Goal: Information Seeking & Learning: Learn about a topic

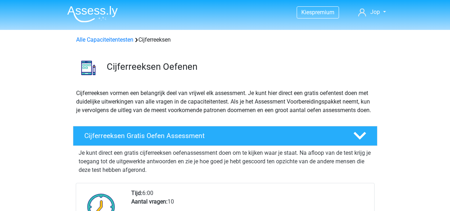
scroll to position [607, 0]
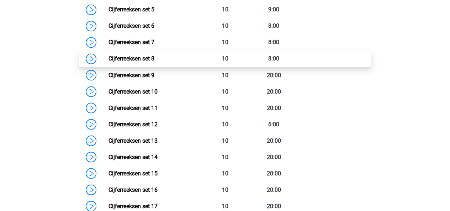
click at [108, 62] on link "Cijferreeksen set 8" at bounding box center [131, 58] width 46 height 7
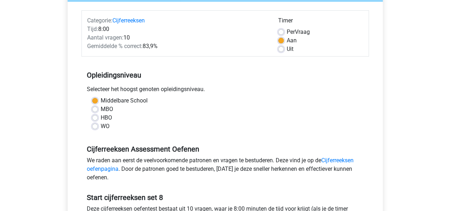
scroll to position [133, 0]
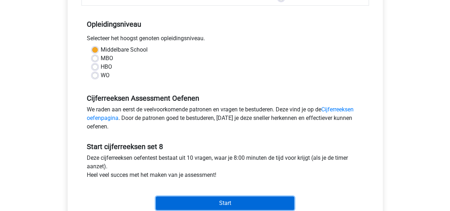
click at [205, 204] on input "Start" at bounding box center [225, 203] width 138 height 14
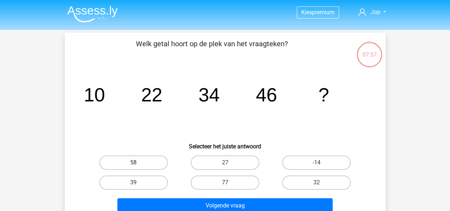
click at [134, 159] on label "58" at bounding box center [133, 162] width 69 height 14
click at [134, 162] on input "58" at bounding box center [135, 164] width 5 height 5
radio input "true"
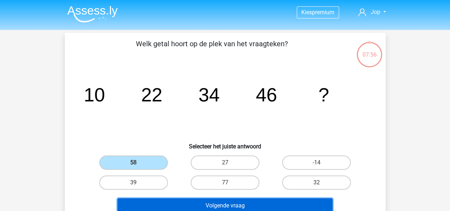
click at [214, 200] on button "Volgende vraag" at bounding box center [224, 205] width 215 height 15
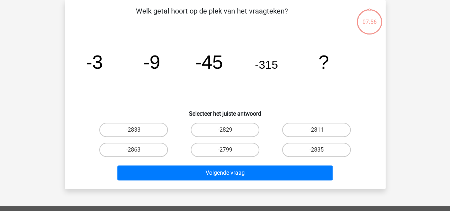
scroll to position [53, 0]
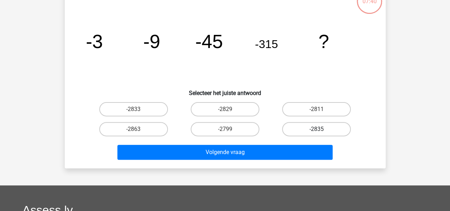
click at [304, 129] on label "-2835" at bounding box center [316, 129] width 69 height 14
click at [316, 129] on input "-2835" at bounding box center [318, 131] width 5 height 5
radio input "true"
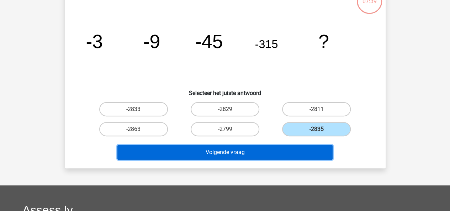
click at [280, 154] on button "Volgende vraag" at bounding box center [224, 152] width 215 height 15
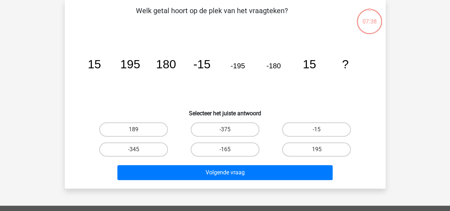
scroll to position [33, 0]
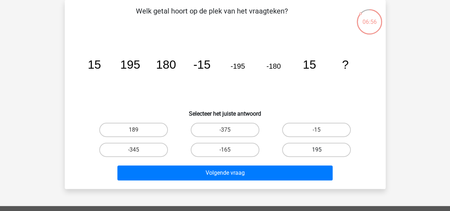
click at [312, 145] on label "195" at bounding box center [316, 150] width 69 height 14
click at [316, 150] on input "195" at bounding box center [318, 152] width 5 height 5
radio input "true"
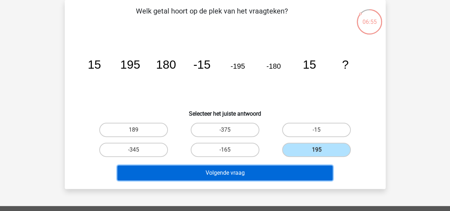
click at [274, 174] on button "Volgende vraag" at bounding box center [224, 172] width 215 height 15
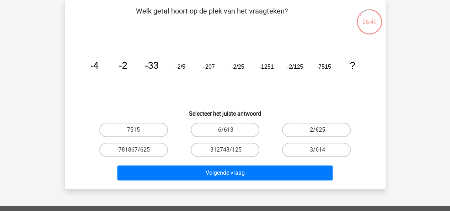
click at [307, 133] on label "-2/625" at bounding box center [316, 130] width 69 height 14
click at [316, 133] on input "-2/625" at bounding box center [318, 132] width 5 height 5
radio input "true"
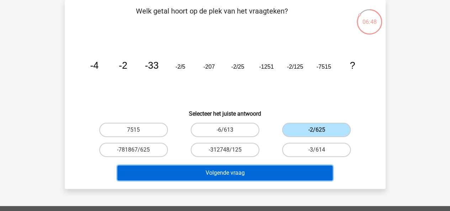
click at [279, 167] on button "Volgende vraag" at bounding box center [224, 172] width 215 height 15
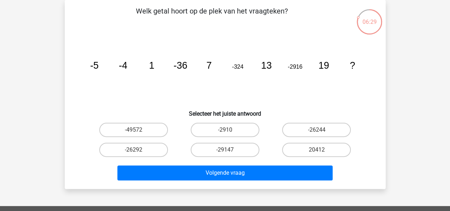
click at [321, 134] on input "-26244" at bounding box center [318, 132] width 5 height 5
radio input "true"
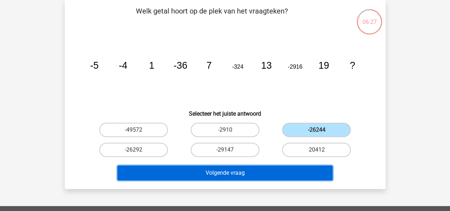
click at [279, 167] on button "Volgende vraag" at bounding box center [224, 172] width 215 height 15
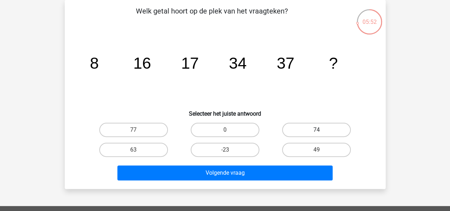
click at [324, 128] on label "74" at bounding box center [316, 130] width 69 height 14
click at [321, 130] on input "74" at bounding box center [318, 132] width 5 height 5
radio input "true"
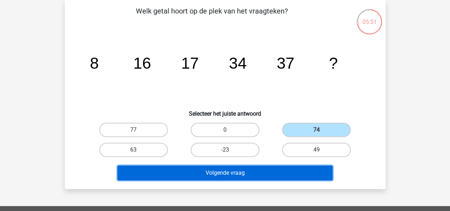
click at [282, 173] on button "Volgende vraag" at bounding box center [224, 172] width 215 height 15
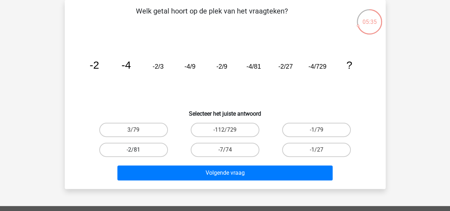
click at [132, 150] on label "-2/81" at bounding box center [133, 150] width 69 height 14
click at [133, 150] on input "-2/81" at bounding box center [135, 152] width 5 height 5
radio input "true"
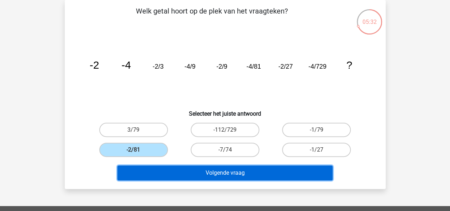
click at [182, 174] on button "Volgende vraag" at bounding box center [224, 172] width 215 height 15
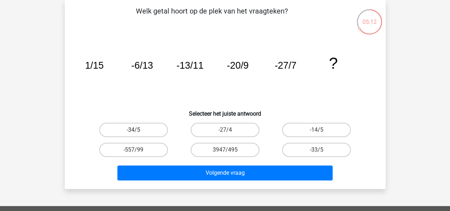
click at [125, 128] on label "-34/5" at bounding box center [133, 130] width 69 height 14
click at [133, 130] on input "-34/5" at bounding box center [135, 132] width 5 height 5
radio input "true"
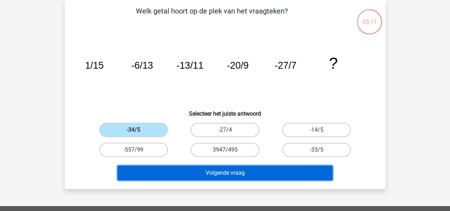
click at [197, 178] on button "Volgende vraag" at bounding box center [224, 172] width 215 height 15
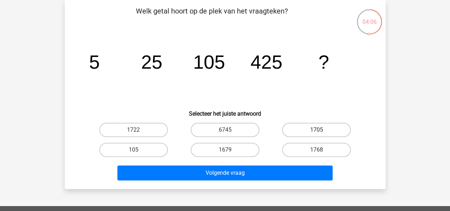
click at [311, 130] on label "1705" at bounding box center [316, 130] width 69 height 14
click at [316, 130] on input "1705" at bounding box center [318, 132] width 5 height 5
radio input "true"
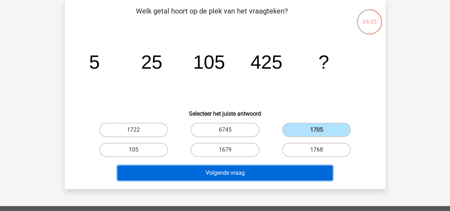
click at [268, 172] on button "Volgende vraag" at bounding box center [224, 172] width 215 height 15
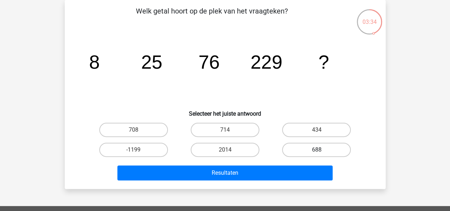
click at [313, 146] on label "688" at bounding box center [316, 150] width 69 height 14
click at [316, 150] on input "688" at bounding box center [318, 152] width 5 height 5
radio input "true"
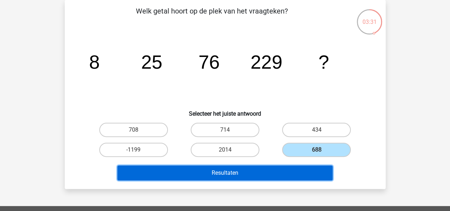
click at [265, 171] on button "Resultaten" at bounding box center [224, 172] width 215 height 15
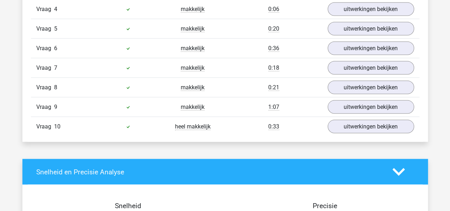
scroll to position [675, 0]
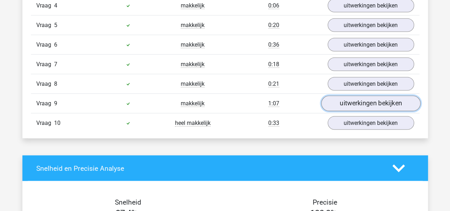
click at [373, 101] on link "uitwerkingen bekijken" at bounding box center [370, 104] width 99 height 16
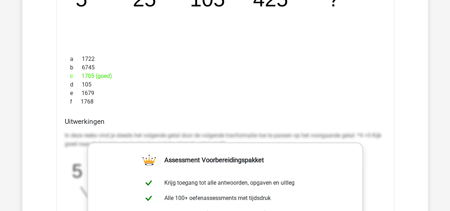
scroll to position [845, 0]
click at [60, 129] on div "Welk getal hoort op de plek van het vraagteken? image/svg+xml 5 25 105 425 ? a …" at bounding box center [225, 163] width 338 height 422
click at [65, 131] on p "In deze reeks vind je steeds het volgende getal door de volgende tranformatie t…" at bounding box center [225, 139] width 321 height 17
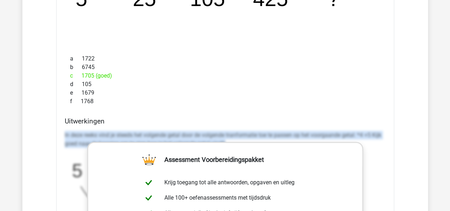
drag, startPoint x: 64, startPoint y: 130, endPoint x: 386, endPoint y: 142, distance: 322.0
copy p "In deze reeks vind je steeds het volgende getal door de volgende tranformatie t…"
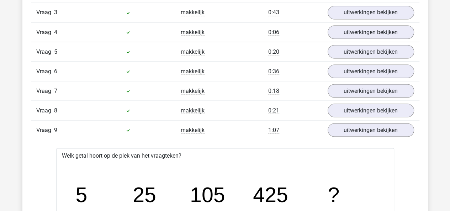
scroll to position [650, 0]
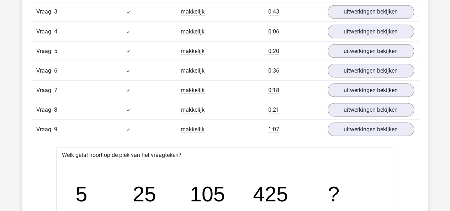
drag, startPoint x: 296, startPoint y: 47, endPoint x: 234, endPoint y: 86, distance: 74.2
click at [234, 86] on div "0:18" at bounding box center [273, 90] width 97 height 9
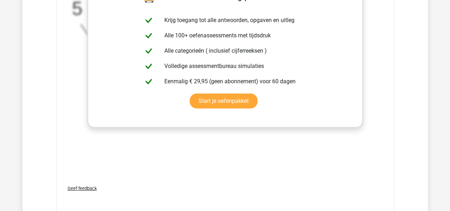
scroll to position [999, 0]
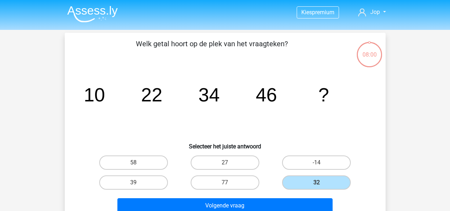
scroll to position [33, 0]
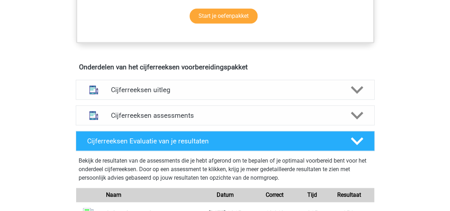
scroll to position [371, 0]
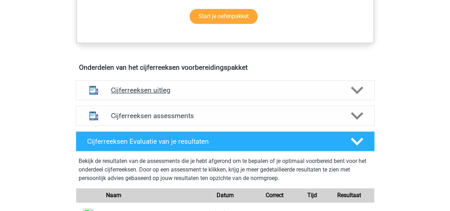
click at [176, 94] on h4 "Cijferreeksen uitleg" at bounding box center [225, 90] width 228 height 8
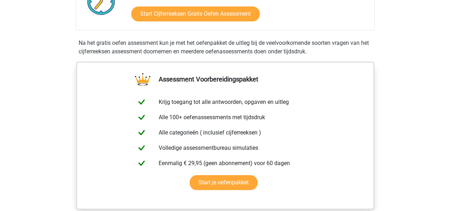
scroll to position [201, 0]
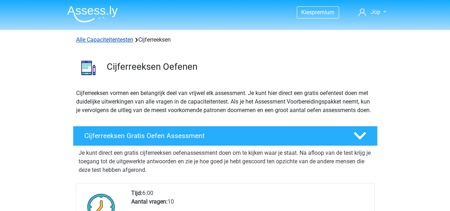
click at [113, 41] on link "Alle Capaciteitentesten" at bounding box center [104, 39] width 57 height 7
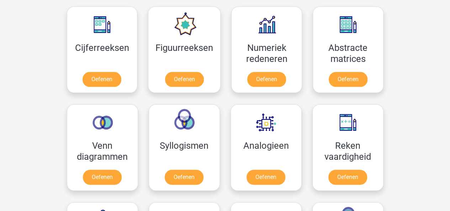
scroll to position [328, 0]
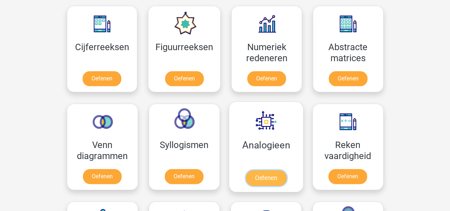
click at [263, 170] on link "Oefenen" at bounding box center [265, 178] width 41 height 16
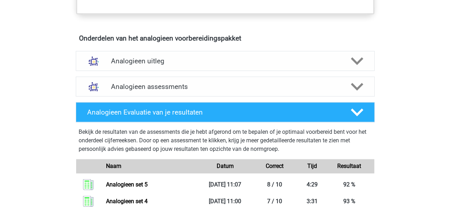
scroll to position [383, 0]
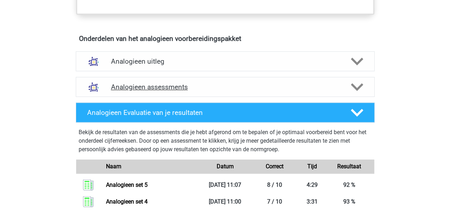
click at [199, 77] on div "Analogieen assessments" at bounding box center [225, 87] width 299 height 20
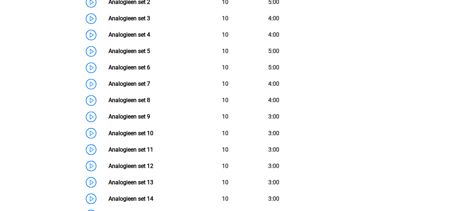
scroll to position [549, 0]
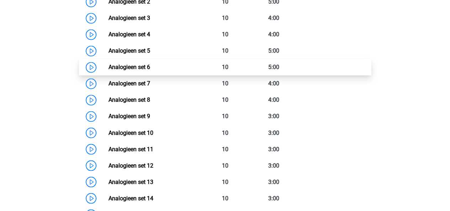
click at [108, 66] on link "Analogieen set 6" at bounding box center [129, 67] width 42 height 7
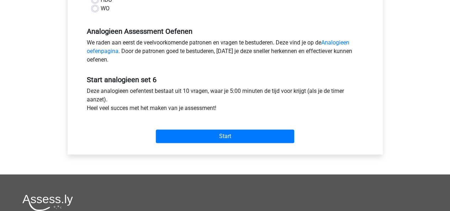
scroll to position [200, 0]
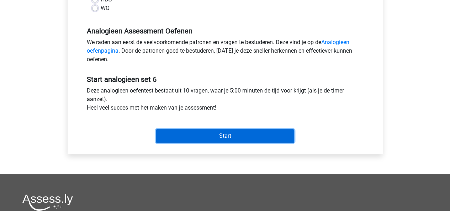
click at [199, 130] on input "Start" at bounding box center [225, 136] width 138 height 14
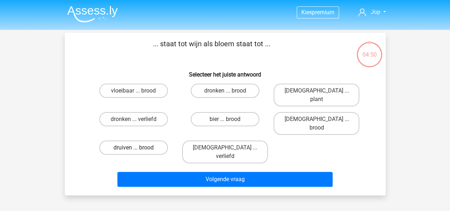
click at [144, 140] on label "druiven ... brood" at bounding box center [133, 147] width 69 height 14
click at [138, 148] on input "druiven ... brood" at bounding box center [135, 150] width 5 height 5
radio input "true"
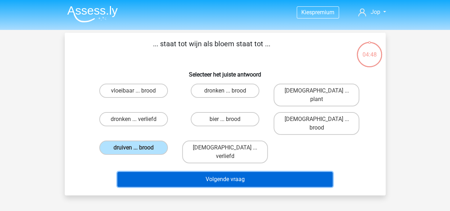
click at [191, 172] on button "Volgende vraag" at bounding box center [224, 179] width 215 height 15
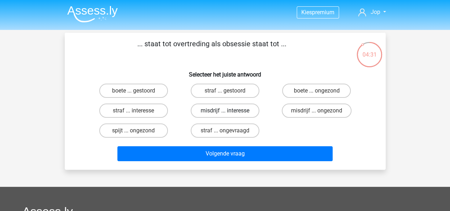
click at [214, 113] on label "misdrijf ... interesse" at bounding box center [225, 110] width 69 height 14
click at [225, 113] on input "misdrijf ... interesse" at bounding box center [227, 113] width 5 height 5
radio input "true"
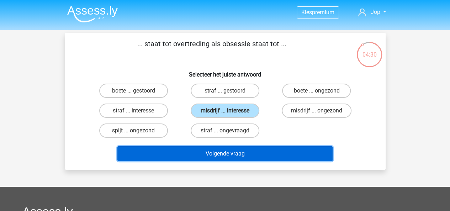
click at [235, 152] on button "Volgende vraag" at bounding box center [224, 153] width 215 height 15
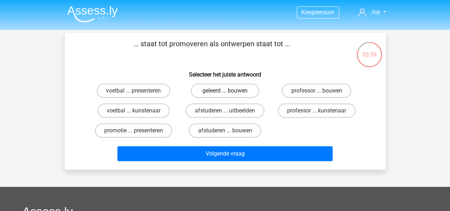
click at [228, 90] on label "geleerd ... bouwen" at bounding box center [225, 91] width 69 height 14
click at [228, 91] on input "geleerd ... bouwen" at bounding box center [227, 93] width 5 height 5
radio input "true"
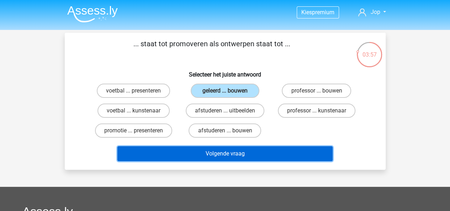
click at [234, 151] on button "Volgende vraag" at bounding box center [224, 153] width 215 height 15
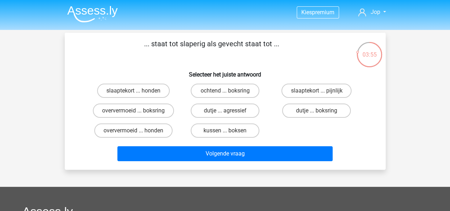
scroll to position [2, 0]
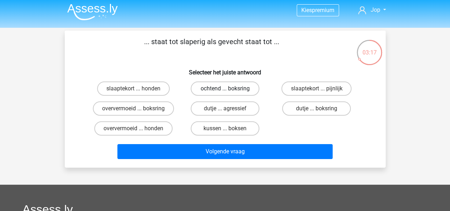
click at [220, 86] on label "ochtend ... boksring" at bounding box center [225, 88] width 69 height 14
click at [225, 89] on input "ochtend ... boksring" at bounding box center [227, 91] width 5 height 5
radio input "true"
click at [299, 87] on label "slaaptekort ... pijnlijk" at bounding box center [316, 88] width 70 height 14
click at [316, 89] on input "slaaptekort ... pijnlijk" at bounding box center [318, 91] width 5 height 5
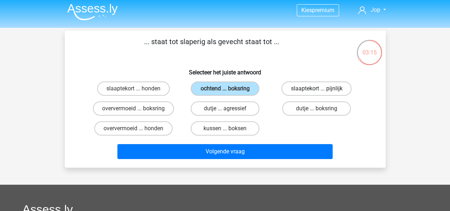
radio input "true"
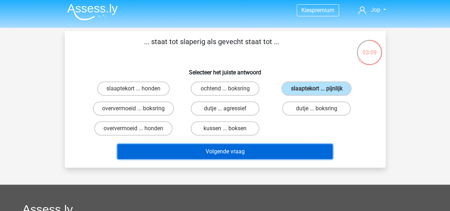
click at [290, 145] on button "Volgende vraag" at bounding box center [224, 151] width 215 height 15
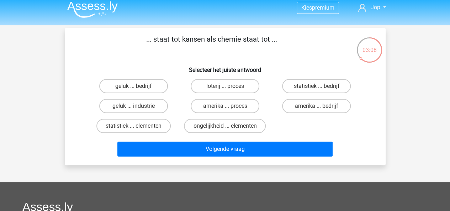
scroll to position [5, 0]
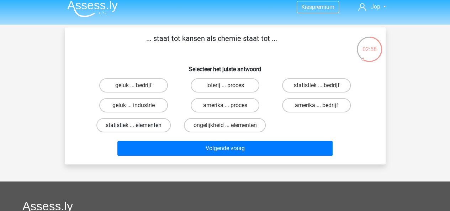
click at [148, 124] on label "statistiek ... elementen" at bounding box center [133, 125] width 74 height 14
click at [138, 125] on input "statistiek ... elementen" at bounding box center [135, 127] width 5 height 5
radio input "true"
click at [148, 124] on label "statistiek ... elementen" at bounding box center [133, 125] width 74 height 14
click at [138, 125] on input "statistiek ... elementen" at bounding box center [135, 127] width 5 height 5
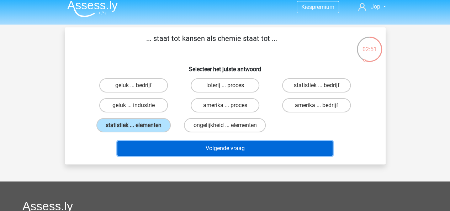
click at [221, 147] on button "Volgende vraag" at bounding box center [224, 148] width 215 height 15
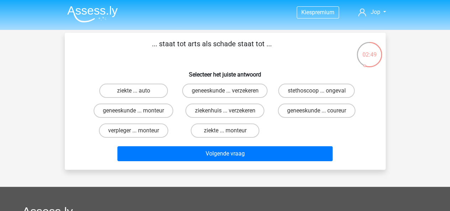
scroll to position [0, 0]
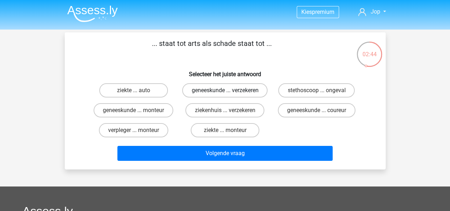
click at [239, 97] on label "geneeskunde ... verzekeren" at bounding box center [224, 90] width 85 height 14
click at [229, 95] on input "geneeskunde ... verzekeren" at bounding box center [227, 92] width 5 height 5
radio input "true"
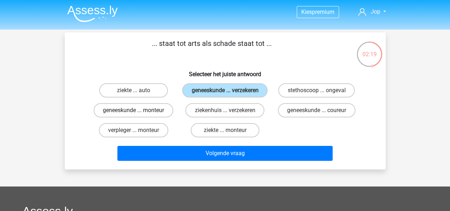
click at [144, 117] on label "geneeskunde ... monteur" at bounding box center [133, 110] width 80 height 14
click at [138, 115] on input "geneeskunde ... monteur" at bounding box center [135, 112] width 5 height 5
radio input "true"
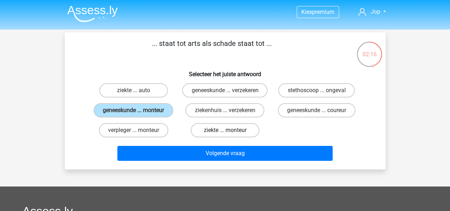
click at [214, 137] on label "ziekte ... monteur" at bounding box center [225, 130] width 69 height 14
click at [225, 135] on input "ziekte ... monteur" at bounding box center [227, 132] width 5 height 5
radio input "true"
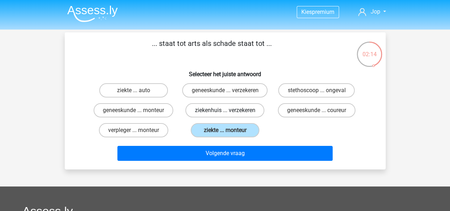
click at [214, 117] on label "ziekenhuis ... verzekeren" at bounding box center [224, 110] width 79 height 14
click at [225, 115] on input "ziekenhuis ... verzekeren" at bounding box center [227, 112] width 5 height 5
radio input "true"
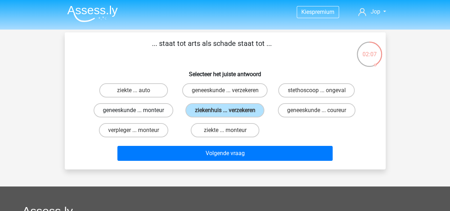
click at [128, 117] on label "geneeskunde ... monteur" at bounding box center [133, 110] width 80 height 14
click at [133, 115] on input "geneeskunde ... monteur" at bounding box center [135, 112] width 5 height 5
radio input "true"
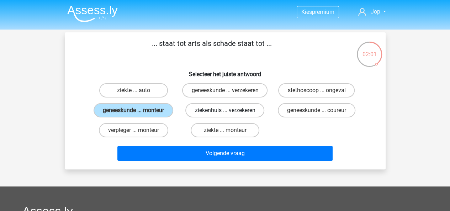
click at [212, 117] on label "ziekenhuis ... verzekeren" at bounding box center [224, 110] width 79 height 14
click at [225, 115] on input "ziekenhuis ... verzekeren" at bounding box center [227, 112] width 5 height 5
radio input "true"
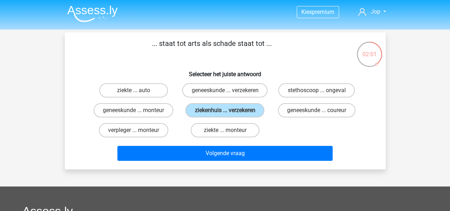
click at [209, 79] on div "... staat tot arts als schade staat tot ... Selecteer het juiste antwoord ziekt…" at bounding box center [225, 100] width 315 height 125
click at [214, 97] on label "geneeskunde ... verzekeren" at bounding box center [224, 90] width 85 height 14
click at [225, 95] on input "geneeskunde ... verzekeren" at bounding box center [227, 92] width 5 height 5
radio input "true"
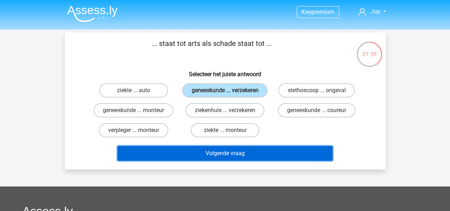
click at [232, 161] on button "Volgende vraag" at bounding box center [224, 153] width 215 height 15
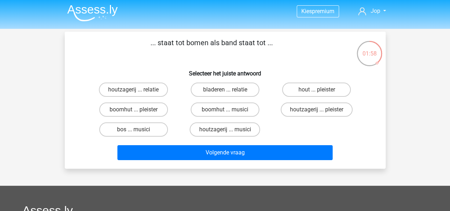
scroll to position [0, 0]
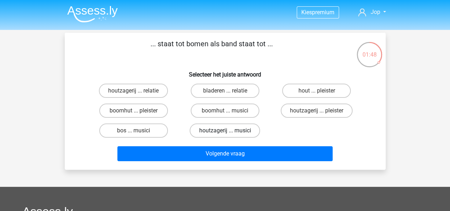
click at [220, 130] on label "houtzagerij ... musici" at bounding box center [224, 130] width 70 height 14
click at [225, 130] on input "houtzagerij ... musici" at bounding box center [227, 132] width 5 height 5
radio input "true"
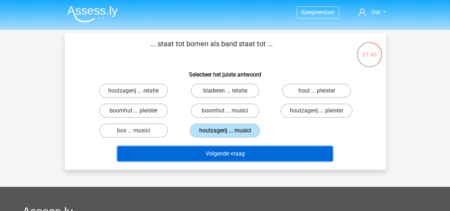
click at [225, 152] on button "Volgende vraag" at bounding box center [224, 153] width 215 height 15
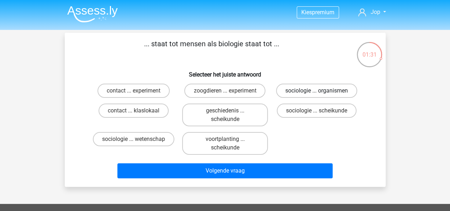
click at [305, 86] on label "sociologie ... organismen" at bounding box center [316, 91] width 81 height 14
click at [316, 91] on input "sociologie ... organismen" at bounding box center [318, 93] width 5 height 5
radio input "true"
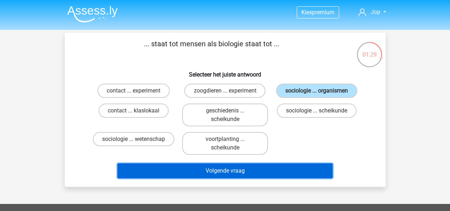
click at [256, 170] on button "Volgende vraag" at bounding box center [224, 170] width 215 height 15
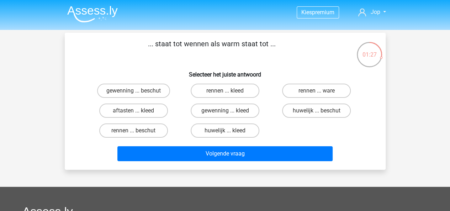
scroll to position [0, 0]
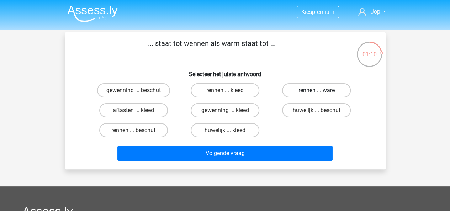
click at [315, 93] on label "rennen ... ware" at bounding box center [316, 90] width 69 height 14
click at [316, 93] on input "rennen ... ware" at bounding box center [318, 92] width 5 height 5
radio input "true"
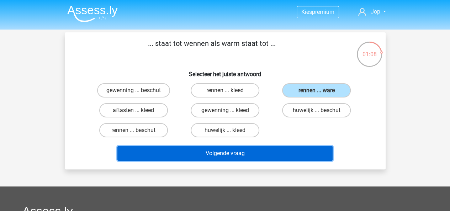
click at [241, 148] on button "Volgende vraag" at bounding box center [224, 153] width 215 height 15
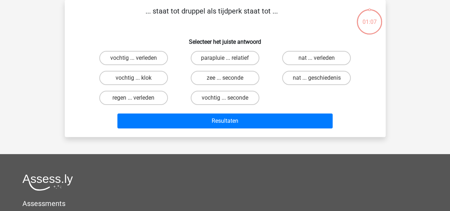
scroll to position [0, 0]
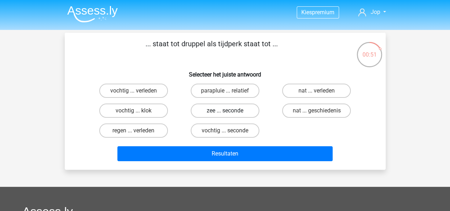
click at [218, 112] on label "zee ... seconde" at bounding box center [225, 110] width 69 height 14
click at [225, 112] on input "zee ... seconde" at bounding box center [227, 113] width 5 height 5
radio input "true"
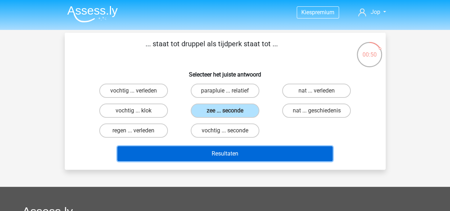
click at [228, 155] on button "Resultaten" at bounding box center [224, 153] width 215 height 15
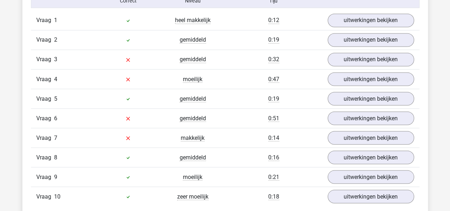
scroll to position [603, 0]
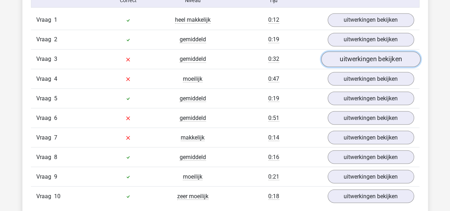
click at [351, 57] on link "uitwerkingen bekijken" at bounding box center [370, 60] width 99 height 16
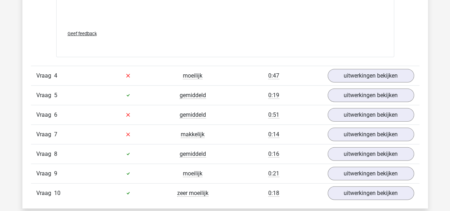
scroll to position [982, 0]
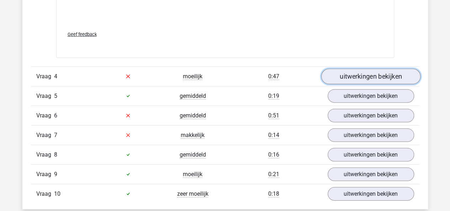
click at [358, 75] on link "uitwerkingen bekijken" at bounding box center [370, 77] width 99 height 16
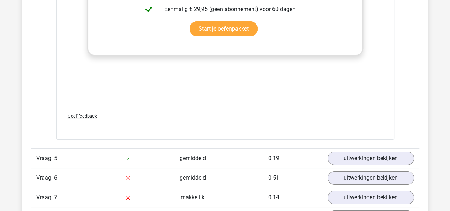
scroll to position [1331, 0]
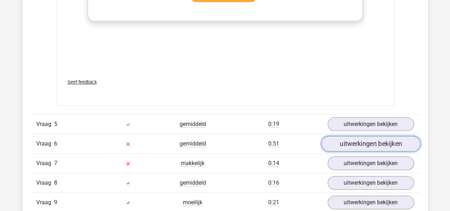
click at [349, 140] on link "uitwerkingen bekijken" at bounding box center [370, 144] width 99 height 16
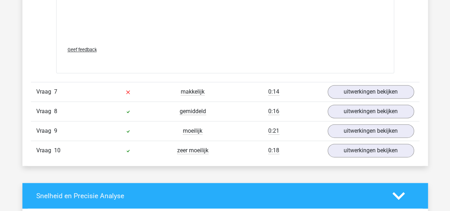
scroll to position [1780, 0]
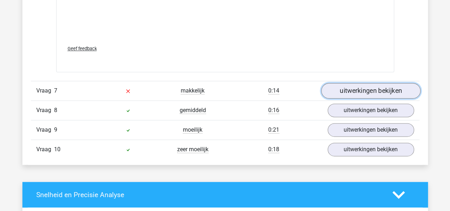
click at [336, 89] on link "uitwerkingen bekijken" at bounding box center [370, 91] width 99 height 16
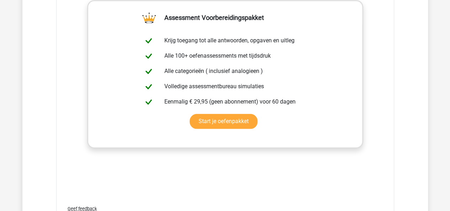
scroll to position [1597, 0]
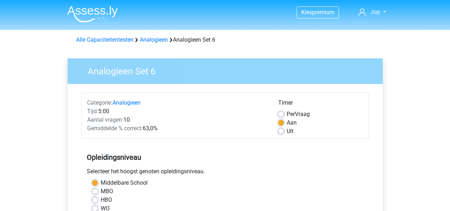
scroll to position [200, 0]
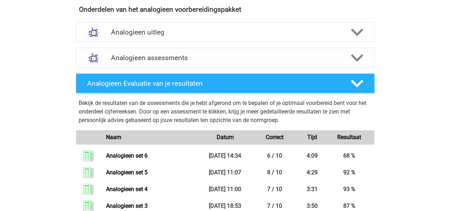
scroll to position [384, 0]
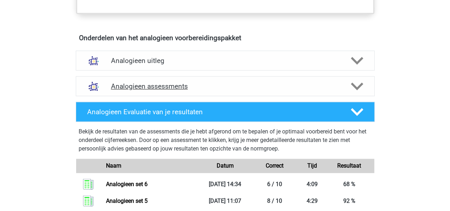
click at [258, 89] on h4 "Analogieen assessments" at bounding box center [225, 86] width 228 height 8
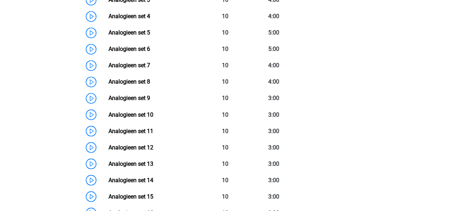
scroll to position [571, 0]
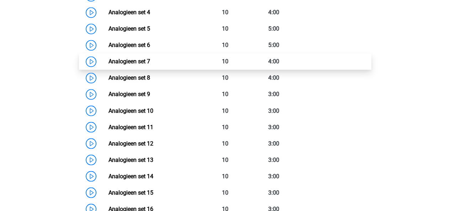
click at [108, 60] on link "Analogieen set 7" at bounding box center [129, 61] width 42 height 7
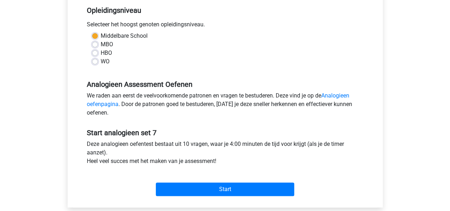
scroll to position [147, 0]
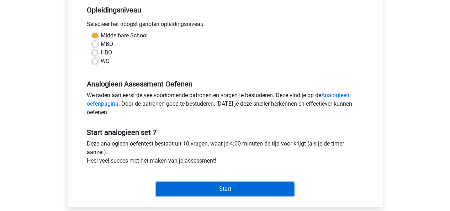
click at [183, 185] on input "Start" at bounding box center [225, 189] width 138 height 14
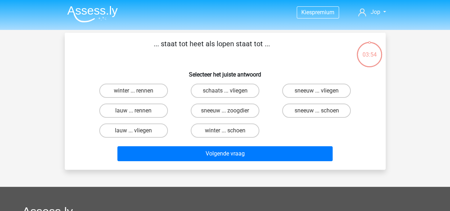
click at [133, 111] on input "lauw ... rennen" at bounding box center [135, 113] width 5 height 5
radio input "true"
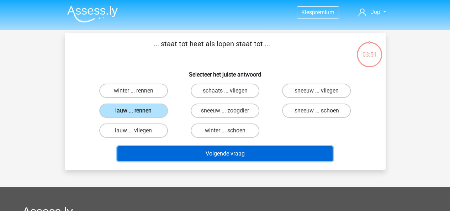
click at [198, 153] on button "Volgende vraag" at bounding box center [224, 153] width 215 height 15
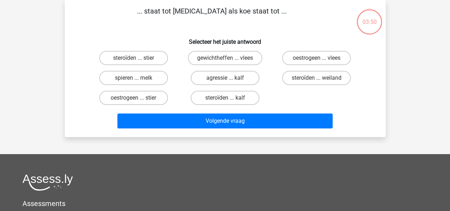
scroll to position [9, 0]
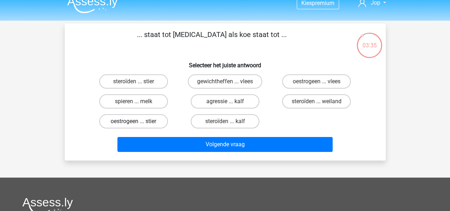
click at [127, 125] on label "oestrogeen ... stier" at bounding box center [133, 121] width 69 height 14
click at [133, 125] on input "oestrogeen ... stier" at bounding box center [135, 123] width 5 height 5
radio input "true"
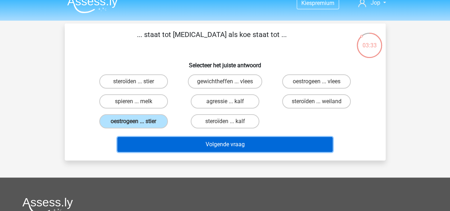
click at [170, 145] on button "Volgende vraag" at bounding box center [224, 144] width 215 height 15
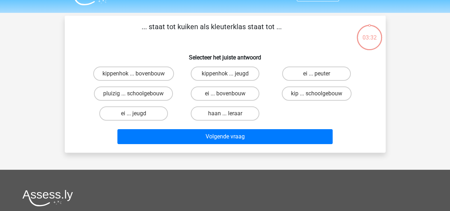
scroll to position [16, 0]
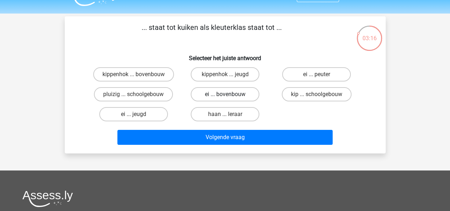
click at [215, 94] on label "ei ... bovenbouw" at bounding box center [225, 94] width 69 height 14
click at [225, 94] on input "ei ... bovenbouw" at bounding box center [227, 96] width 5 height 5
radio input "true"
click at [218, 77] on label "kippenhok ... jeugd" at bounding box center [225, 74] width 69 height 14
click at [225, 77] on input "kippenhok ... jeugd" at bounding box center [227, 76] width 5 height 5
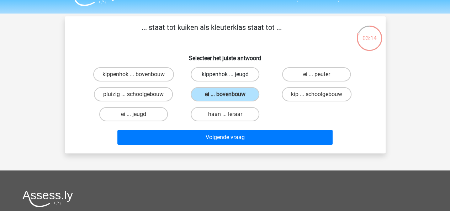
radio input "true"
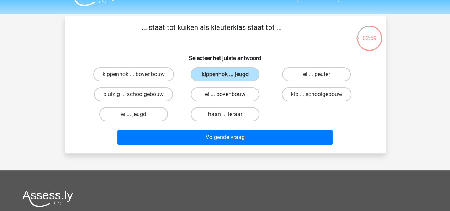
click at [220, 101] on label "ei ... bovenbouw" at bounding box center [225, 94] width 69 height 14
click at [225, 99] on input "ei ... bovenbouw" at bounding box center [227, 96] width 5 height 5
radio input "true"
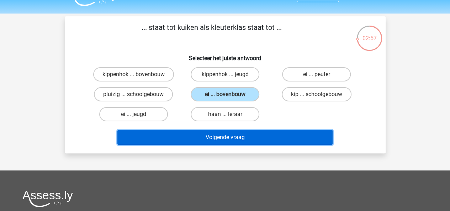
click at [218, 143] on button "Volgende vraag" at bounding box center [224, 137] width 215 height 15
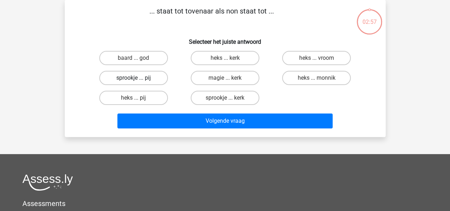
scroll to position [0, 0]
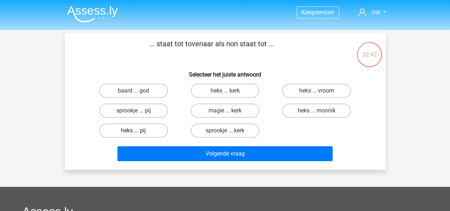
click at [145, 129] on label "heks ... pij" at bounding box center [133, 130] width 69 height 14
click at [138, 130] on input "heks ... pij" at bounding box center [135, 132] width 5 height 5
radio input "true"
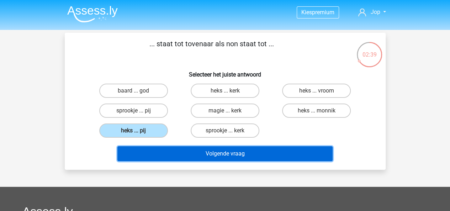
click at [194, 154] on button "Volgende vraag" at bounding box center [224, 153] width 215 height 15
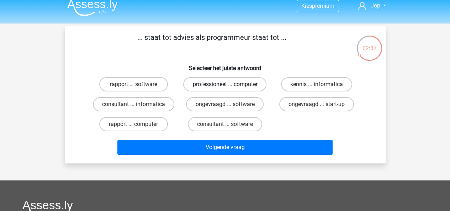
scroll to position [6, 0]
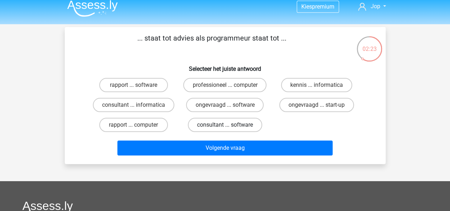
click at [238, 124] on label "consultant ... software" at bounding box center [225, 125] width 74 height 14
click at [229, 125] on input "consultant ... software" at bounding box center [227, 127] width 5 height 5
radio input "true"
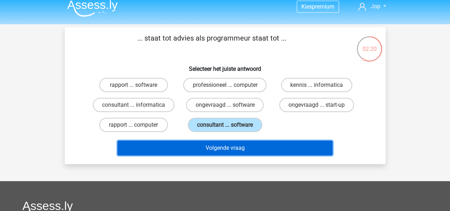
click at [234, 151] on button "Volgende vraag" at bounding box center [224, 147] width 215 height 15
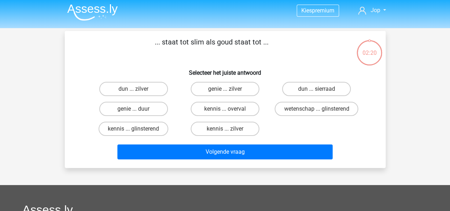
scroll to position [0, 0]
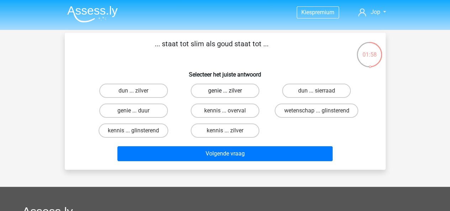
click at [205, 96] on label "genie ... zilver" at bounding box center [225, 91] width 69 height 14
click at [225, 95] on input "genie ... zilver" at bounding box center [227, 93] width 5 height 5
radio input "true"
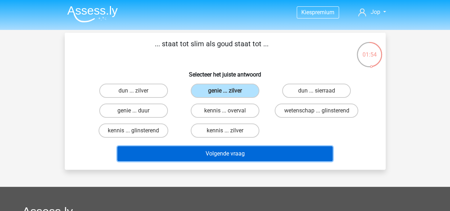
click at [218, 153] on button "Volgende vraag" at bounding box center [224, 153] width 215 height 15
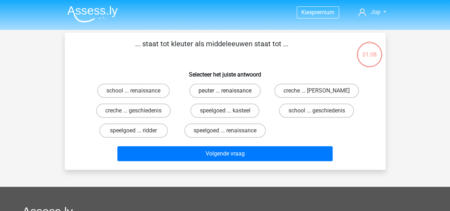
click at [213, 94] on label "peuter ... renaissance" at bounding box center [224, 91] width 71 height 14
click at [225, 94] on input "peuter ... renaissance" at bounding box center [227, 93] width 5 height 5
radio input "true"
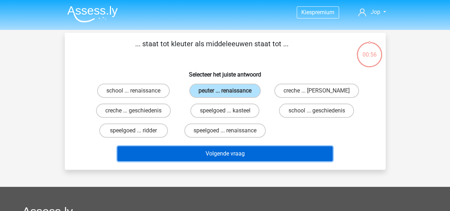
click at [212, 152] on button "Volgende vraag" at bounding box center [224, 153] width 215 height 15
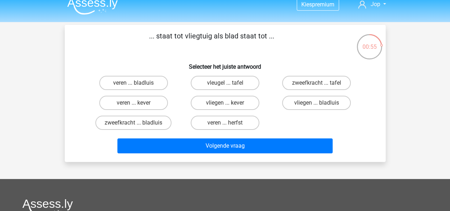
scroll to position [8, 0]
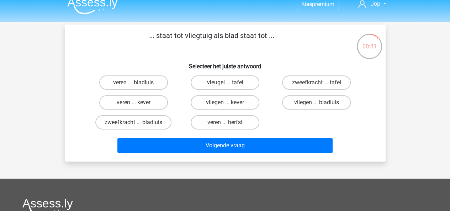
click at [230, 85] on label "vleugel ... tafel" at bounding box center [225, 82] width 69 height 14
click at [229, 85] on input "vleugel ... tafel" at bounding box center [227, 84] width 5 height 5
radio input "true"
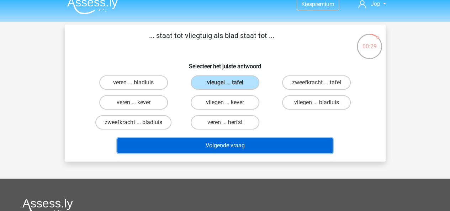
click at [236, 149] on button "Volgende vraag" at bounding box center [224, 145] width 215 height 15
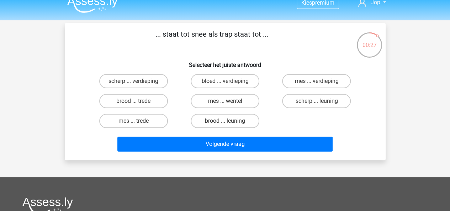
scroll to position [9, 0]
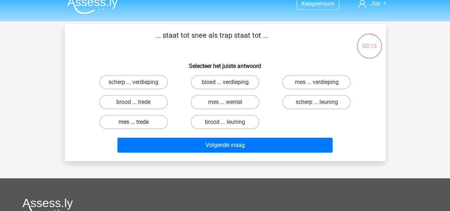
click at [138, 122] on label "mes ... trede" at bounding box center [133, 122] width 69 height 14
click at [138, 122] on input "mes ... trede" at bounding box center [135, 124] width 5 height 5
radio input "true"
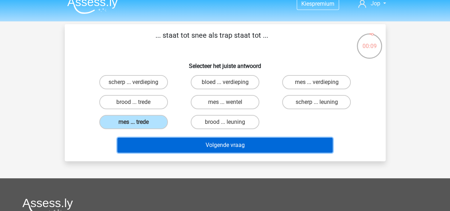
click at [174, 148] on button "Volgende vraag" at bounding box center [224, 145] width 215 height 15
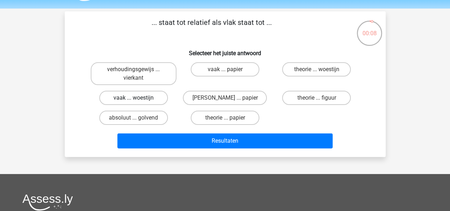
scroll to position [21, 0]
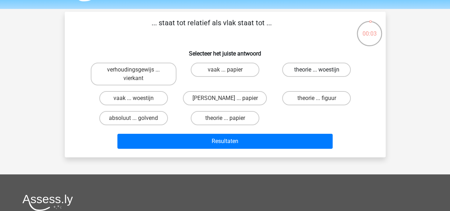
click at [298, 72] on label "theorie ... woestijn" at bounding box center [316, 70] width 69 height 14
click at [316, 72] on input "theorie ... woestijn" at bounding box center [318, 72] width 5 height 5
radio input "true"
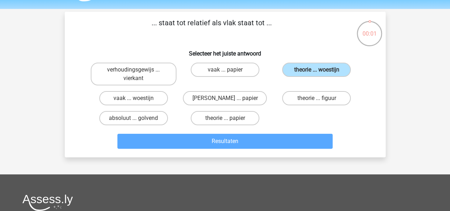
click at [279, 136] on div "... staat tot relatief als vlak staat tot ... Selecteer het juiste antwoord ver…" at bounding box center [225, 84] width 315 height 134
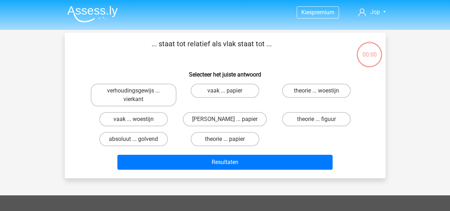
scroll to position [21, 0]
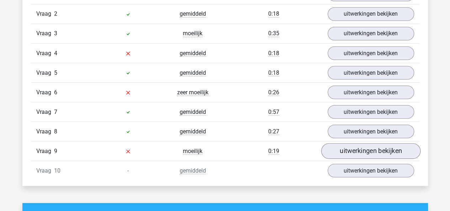
scroll to position [628, 0]
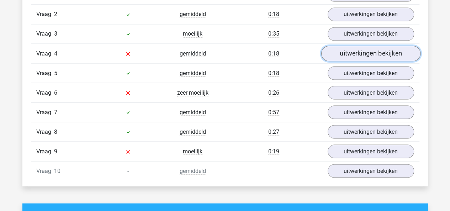
click at [358, 48] on link "uitwerkingen bekijken" at bounding box center [370, 54] width 99 height 16
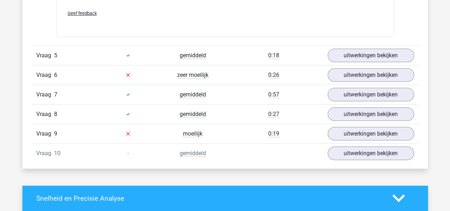
scroll to position [1023, 0]
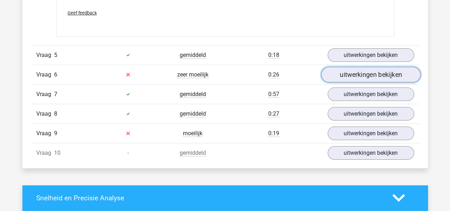
click at [344, 71] on link "uitwerkingen bekijken" at bounding box center [370, 75] width 99 height 16
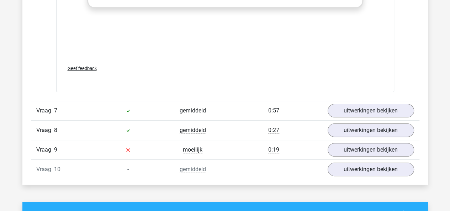
scroll to position [1398, 0]
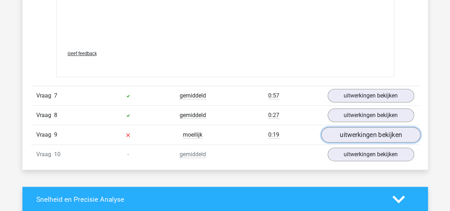
click at [340, 128] on link "uitwerkingen bekijken" at bounding box center [370, 135] width 99 height 16
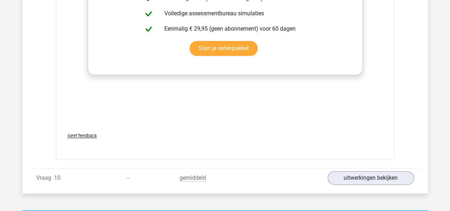
scroll to position [1771, 0]
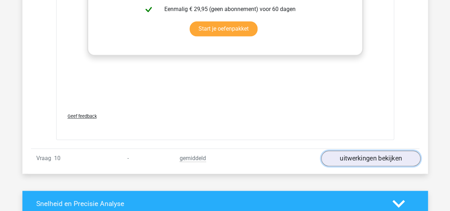
click at [341, 151] on link "uitwerkingen bekijken" at bounding box center [370, 158] width 99 height 16
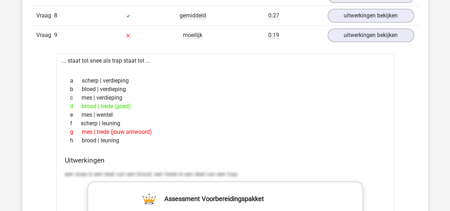
scroll to position [1485, 0]
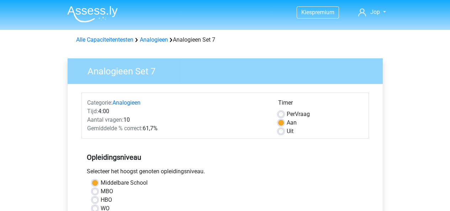
scroll to position [147, 0]
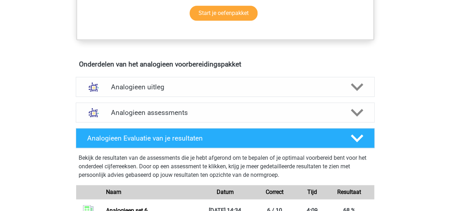
scroll to position [323, 0]
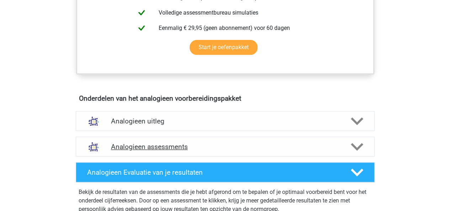
click at [240, 137] on div "Analogieen assessments" at bounding box center [225, 147] width 299 height 20
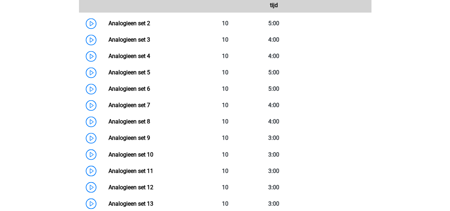
scroll to position [529, 0]
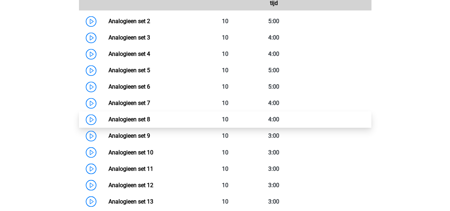
click at [108, 116] on link "Analogieen set 8" at bounding box center [129, 119] width 42 height 7
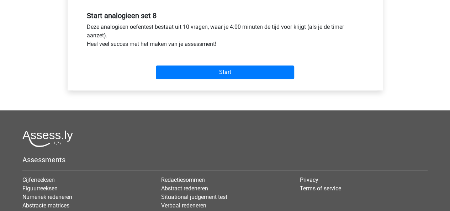
scroll to position [165, 0]
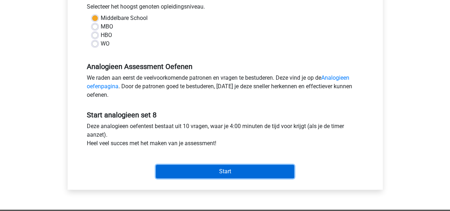
click at [221, 175] on input "Start" at bounding box center [225, 172] width 138 height 14
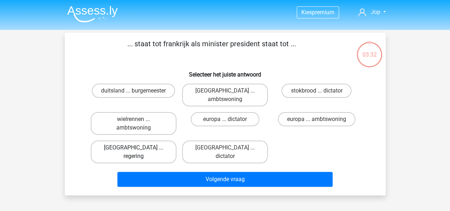
click at [146, 141] on label "[GEOGRAPHIC_DATA] ... regering" at bounding box center [134, 151] width 86 height 23
click at [138, 148] on input "[GEOGRAPHIC_DATA] ... regering" at bounding box center [135, 150] width 5 height 5
radio input "true"
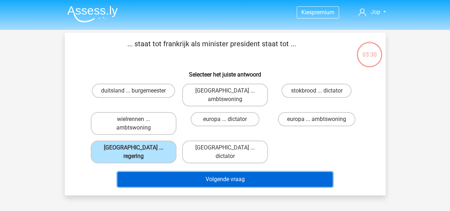
click at [170, 172] on button "Volgende vraag" at bounding box center [224, 179] width 215 height 15
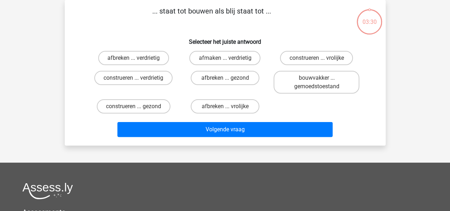
scroll to position [2, 0]
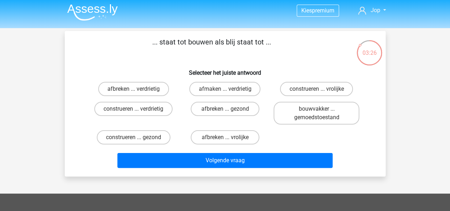
click at [137, 89] on input "afbreken ... verdrietig" at bounding box center [135, 91] width 5 height 5
radio input "true"
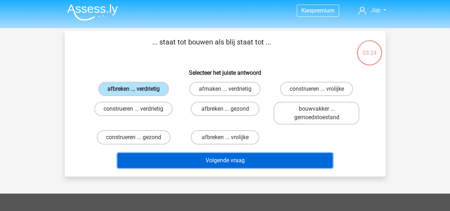
click at [193, 159] on button "Volgende vraag" at bounding box center [224, 160] width 215 height 15
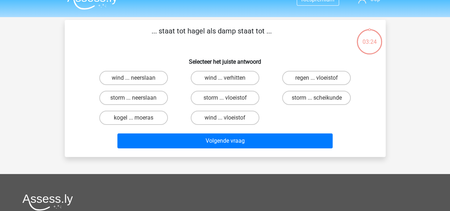
scroll to position [13, 0]
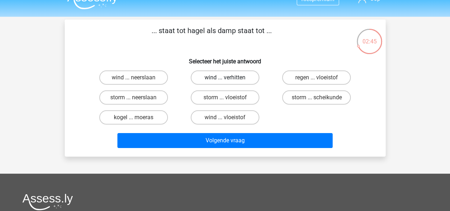
click at [224, 78] on label "wind ... verhitten" at bounding box center [225, 77] width 69 height 14
click at [225, 78] on input "wind ... verhitten" at bounding box center [227, 80] width 5 height 5
radio input "true"
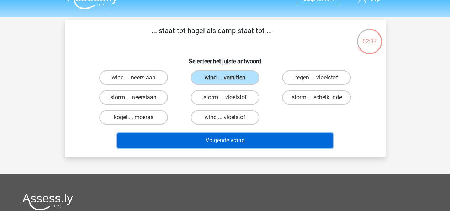
click at [216, 134] on button "Volgende vraag" at bounding box center [224, 140] width 215 height 15
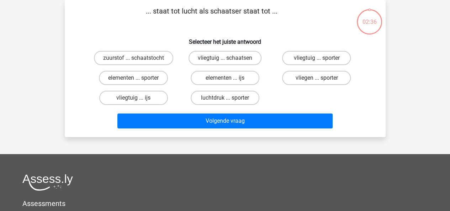
scroll to position [0, 0]
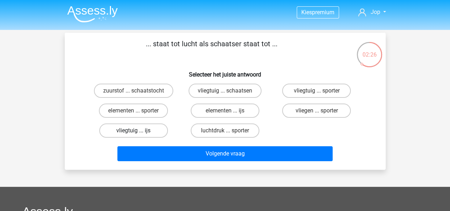
click at [141, 128] on label "vliegtuig ... ijs" at bounding box center [133, 130] width 69 height 14
click at [138, 130] on input "vliegtuig ... ijs" at bounding box center [135, 132] width 5 height 5
radio input "true"
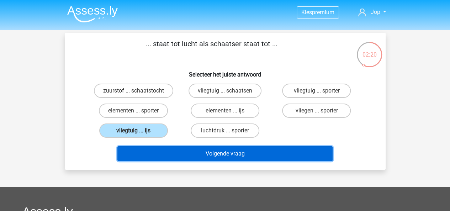
click at [213, 153] on button "Volgende vraag" at bounding box center [224, 153] width 215 height 15
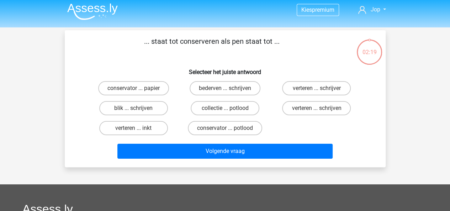
scroll to position [2, 0]
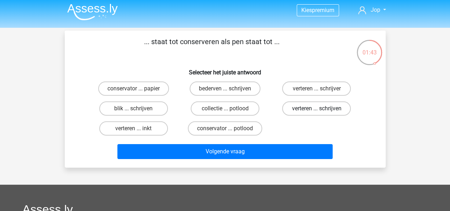
click at [315, 112] on label "verteren ... schrijven" at bounding box center [316, 108] width 69 height 14
click at [316, 112] on input "verteren ... schrijven" at bounding box center [318, 110] width 5 height 5
radio input "true"
click at [228, 106] on label "collectie ... potlood" at bounding box center [225, 108] width 69 height 14
click at [228, 108] on input "collectie ... potlood" at bounding box center [227, 110] width 5 height 5
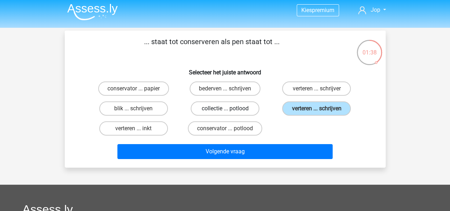
radio input "true"
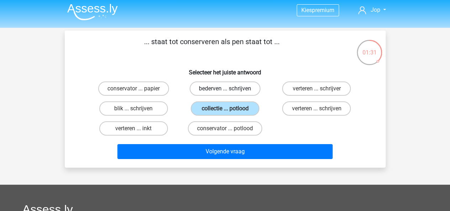
click at [239, 86] on label "bederven ... schrijven" at bounding box center [224, 88] width 71 height 14
click at [229, 89] on input "bederven ... schrijven" at bounding box center [227, 91] width 5 height 5
radio input "true"
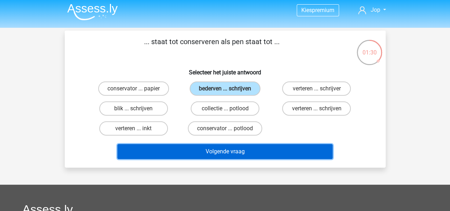
click at [250, 151] on button "Volgende vraag" at bounding box center [224, 151] width 215 height 15
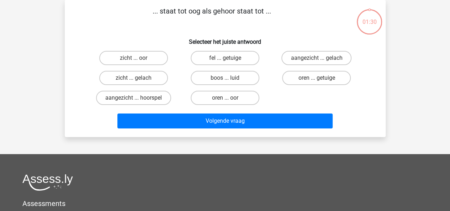
scroll to position [0, 0]
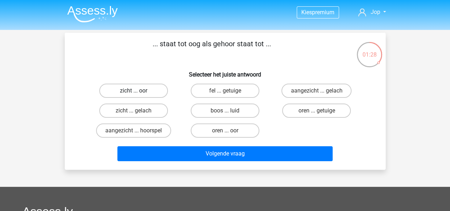
click at [119, 89] on label "zicht ... oor" at bounding box center [133, 91] width 69 height 14
click at [133, 91] on input "zicht ... oor" at bounding box center [135, 93] width 5 height 5
radio input "true"
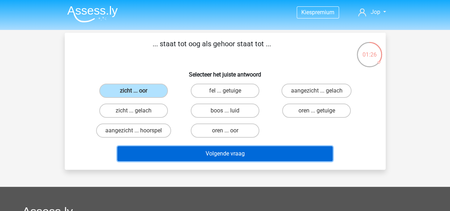
click at [200, 154] on button "Volgende vraag" at bounding box center [224, 153] width 215 height 15
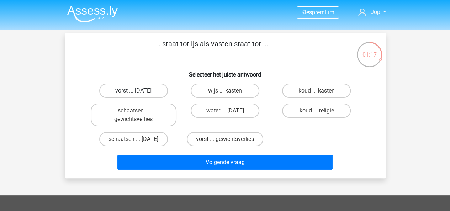
click at [146, 93] on label "vorst ... suikerfeest" at bounding box center [133, 91] width 69 height 14
click at [138, 93] on input "vorst ... suikerfeest" at bounding box center [135, 93] width 5 height 5
radio input "true"
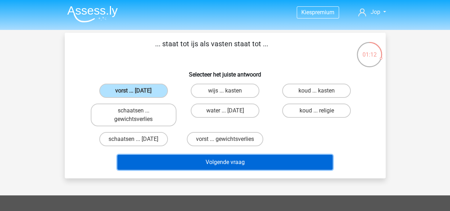
click at [224, 167] on button "Volgende vraag" at bounding box center [224, 162] width 215 height 15
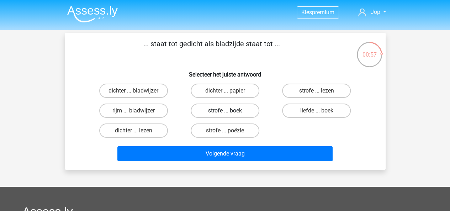
click at [222, 114] on label "strofe ... boek" at bounding box center [225, 110] width 69 height 14
click at [225, 114] on input "strofe ... boek" at bounding box center [227, 113] width 5 height 5
radio input "true"
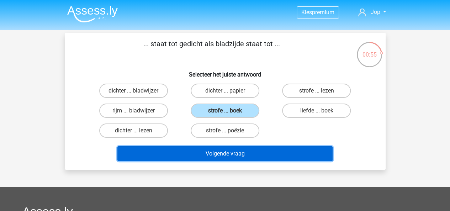
click at [233, 153] on button "Volgende vraag" at bounding box center [224, 153] width 215 height 15
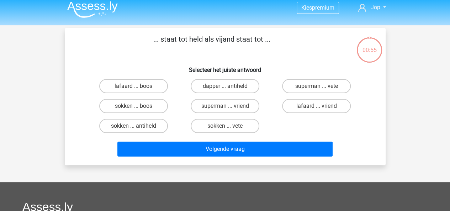
scroll to position [4, 0]
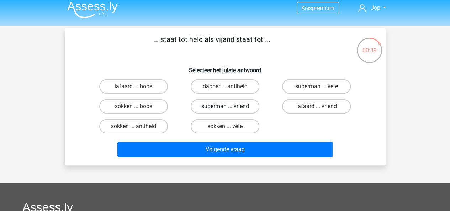
click at [216, 112] on label "superman ... vriend" at bounding box center [225, 106] width 69 height 14
click at [225, 111] on input "superman ... vriend" at bounding box center [227, 108] width 5 height 5
radio input "true"
click at [305, 109] on label "lafaard ... vriend" at bounding box center [316, 106] width 69 height 14
click at [316, 109] on input "lafaard ... vriend" at bounding box center [318, 108] width 5 height 5
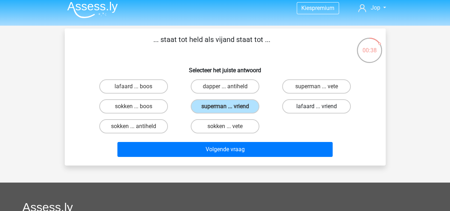
radio input "true"
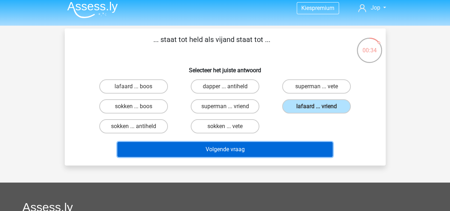
click at [264, 150] on button "Volgende vraag" at bounding box center [224, 149] width 215 height 15
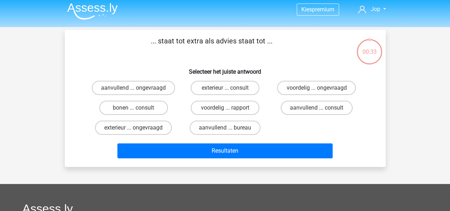
scroll to position [0, 0]
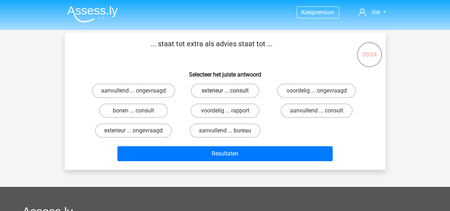
click at [217, 94] on label "exterieur ... consult" at bounding box center [225, 91] width 69 height 14
click at [225, 94] on input "exterieur ... consult" at bounding box center [227, 93] width 5 height 5
radio input "true"
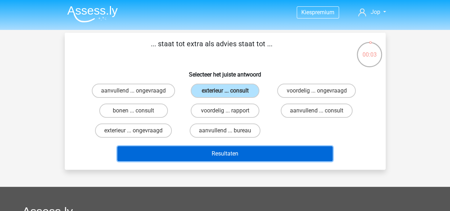
click at [235, 153] on button "Resultaten" at bounding box center [224, 153] width 215 height 15
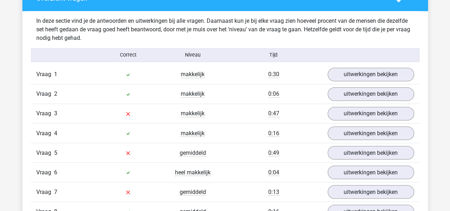
scroll to position [547, 0]
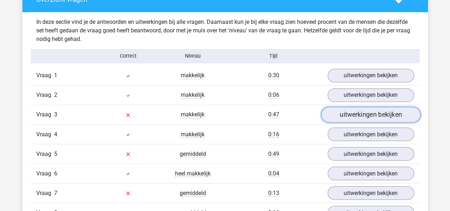
click at [346, 117] on link "uitwerkingen bekijken" at bounding box center [370, 115] width 99 height 16
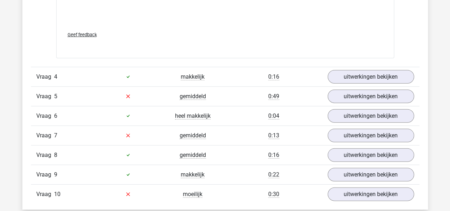
scroll to position [982, 0]
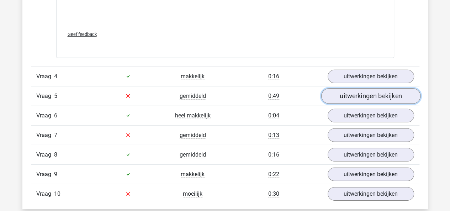
click at [347, 96] on link "uitwerkingen bekijken" at bounding box center [370, 96] width 99 height 16
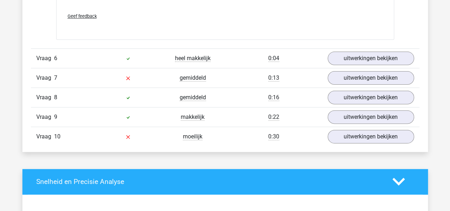
scroll to position [1447, 0]
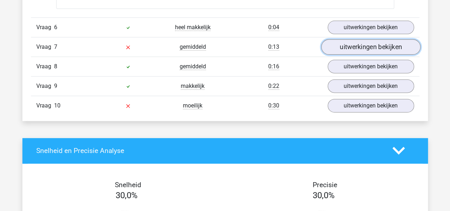
click at [351, 50] on link "uitwerkingen bekijken" at bounding box center [370, 47] width 99 height 16
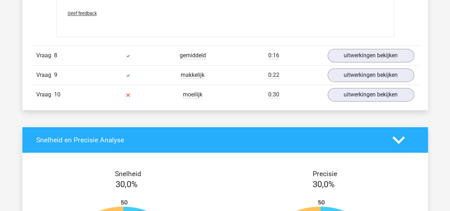
scroll to position [1833, 0]
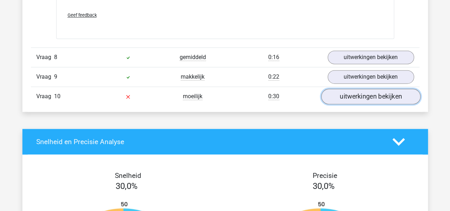
click at [330, 91] on link "uitwerkingen bekijken" at bounding box center [370, 97] width 99 height 16
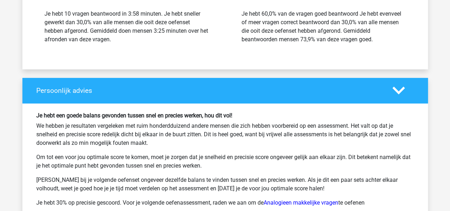
scroll to position [2485, 0]
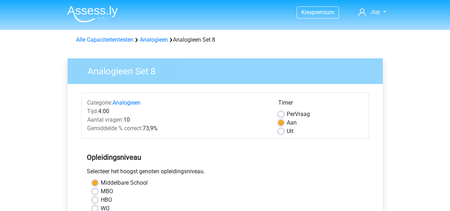
scroll to position [165, 0]
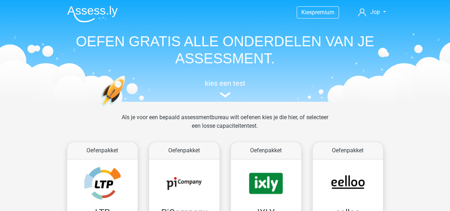
scroll to position [328, 0]
